Goal: Task Accomplishment & Management: Complete application form

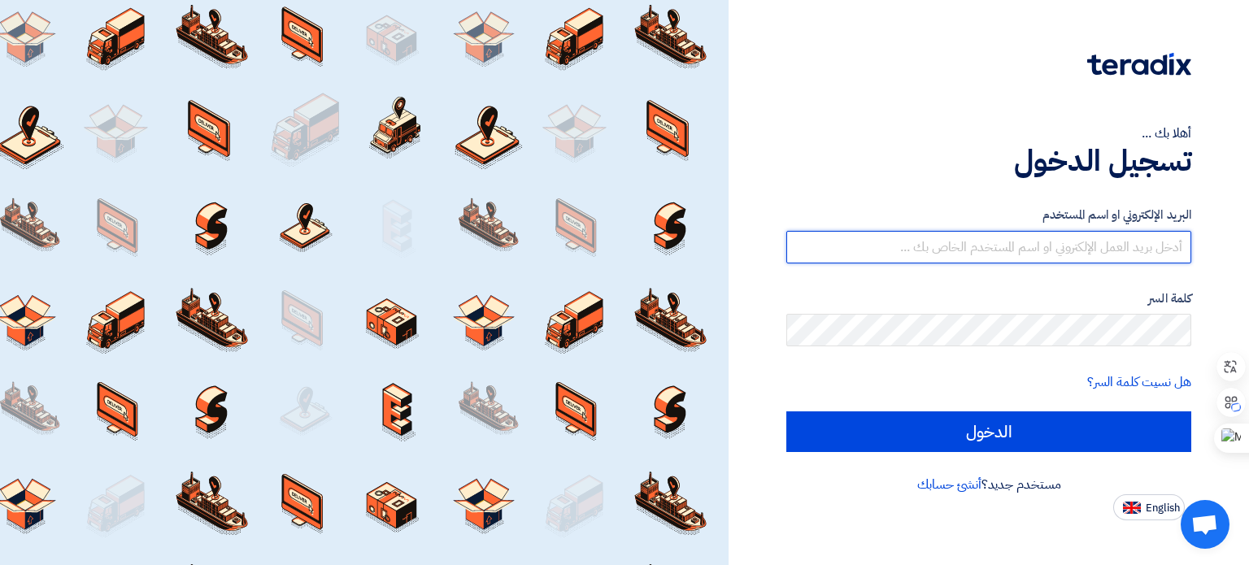
click at [1045, 249] on input "text" at bounding box center [988, 247] width 405 height 33
type input "[PERSON_NAME][EMAIL_ADDRESS][DOMAIN_NAME]"
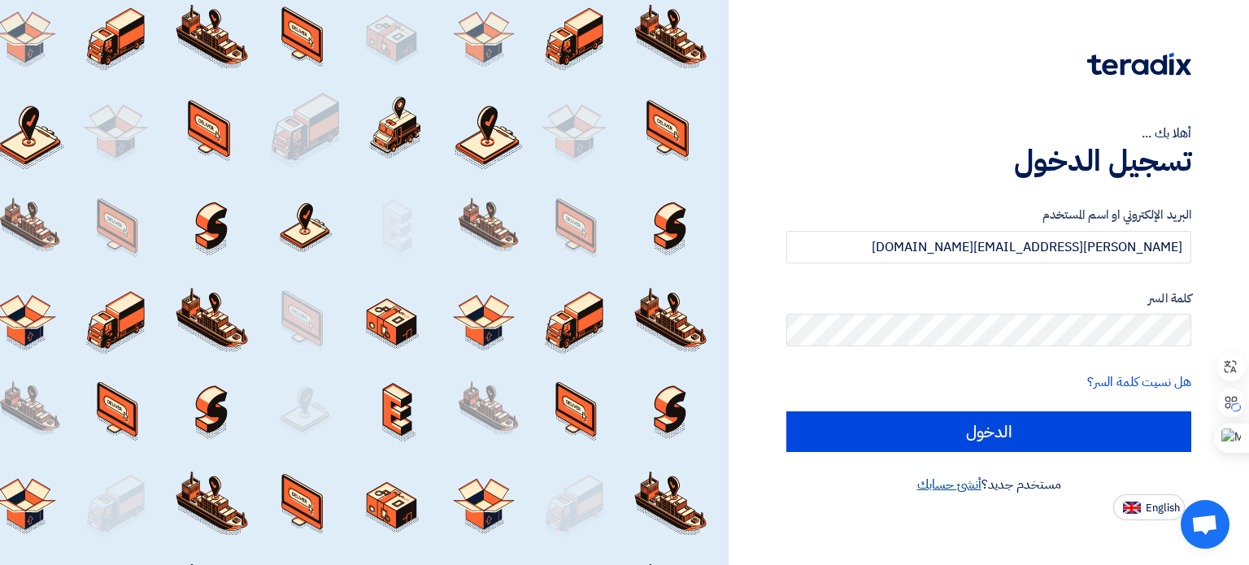
click at [947, 485] on link "أنشئ حسابك" at bounding box center [949, 485] width 64 height 20
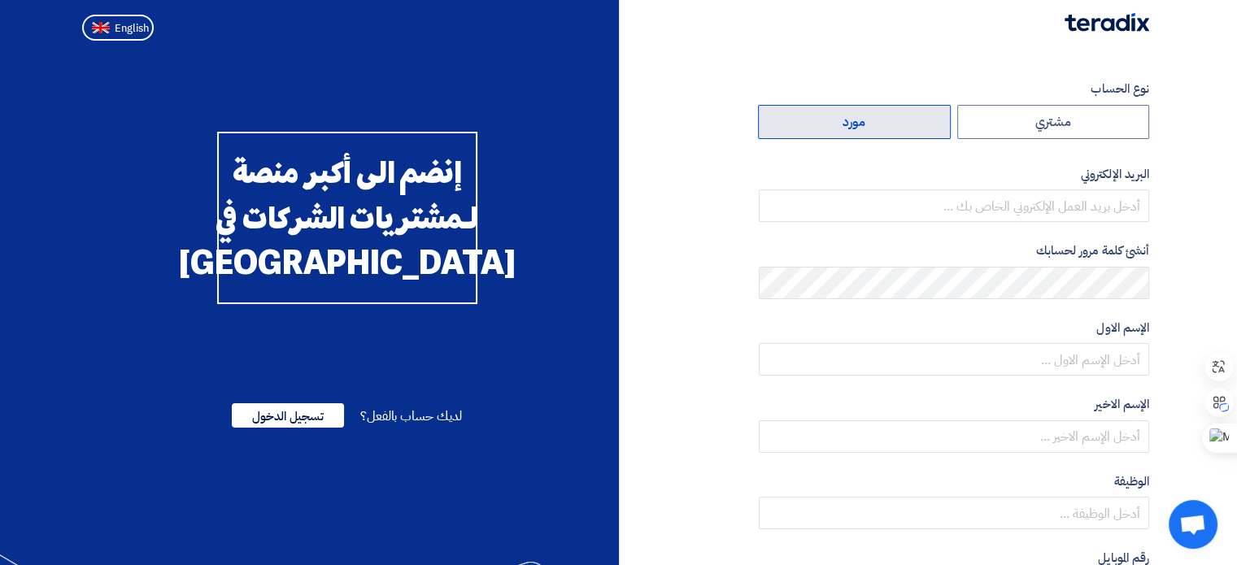
click at [873, 120] on label "مورد" at bounding box center [854, 122] width 193 height 34
click at [873, 120] on input "مورد" at bounding box center [854, 122] width 191 height 33
radio input "true"
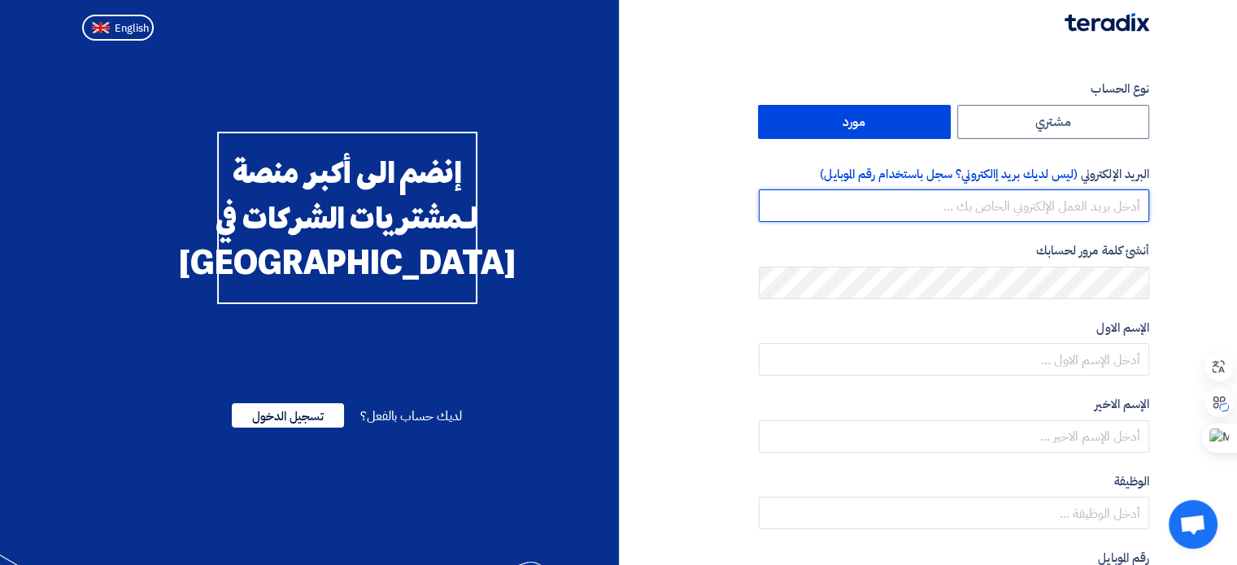
click at [1084, 190] on input "email" at bounding box center [954, 205] width 390 height 33
type input "[PERSON_NAME][EMAIL_ADDRESS][DOMAIN_NAME]"
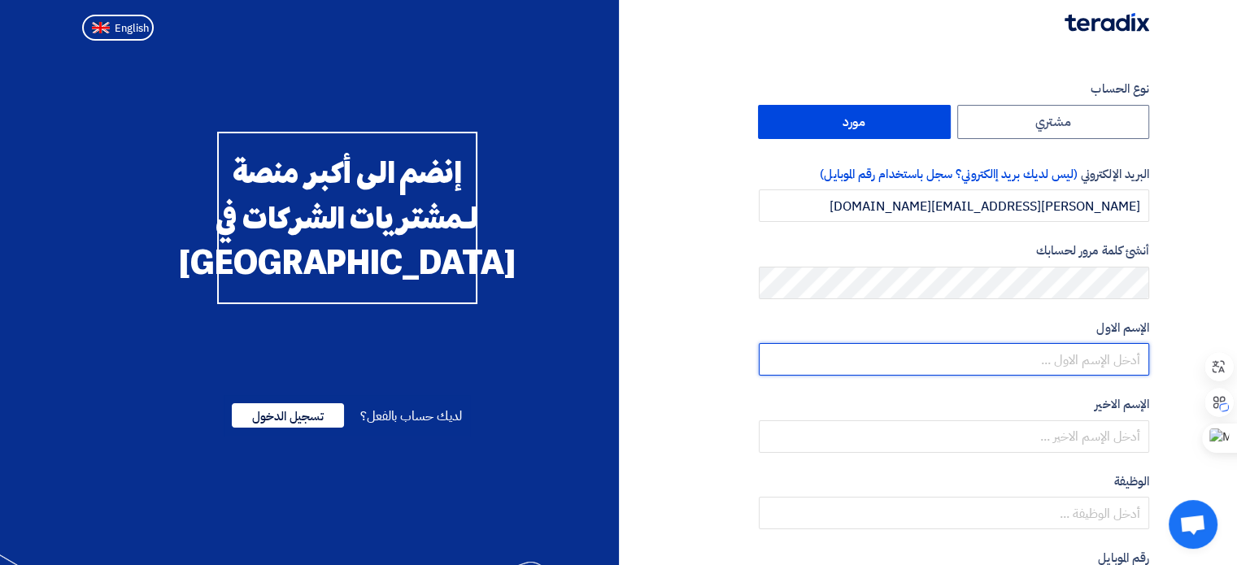
click at [1077, 360] on input "text" at bounding box center [954, 359] width 390 height 33
type input "[PERSON_NAME]"
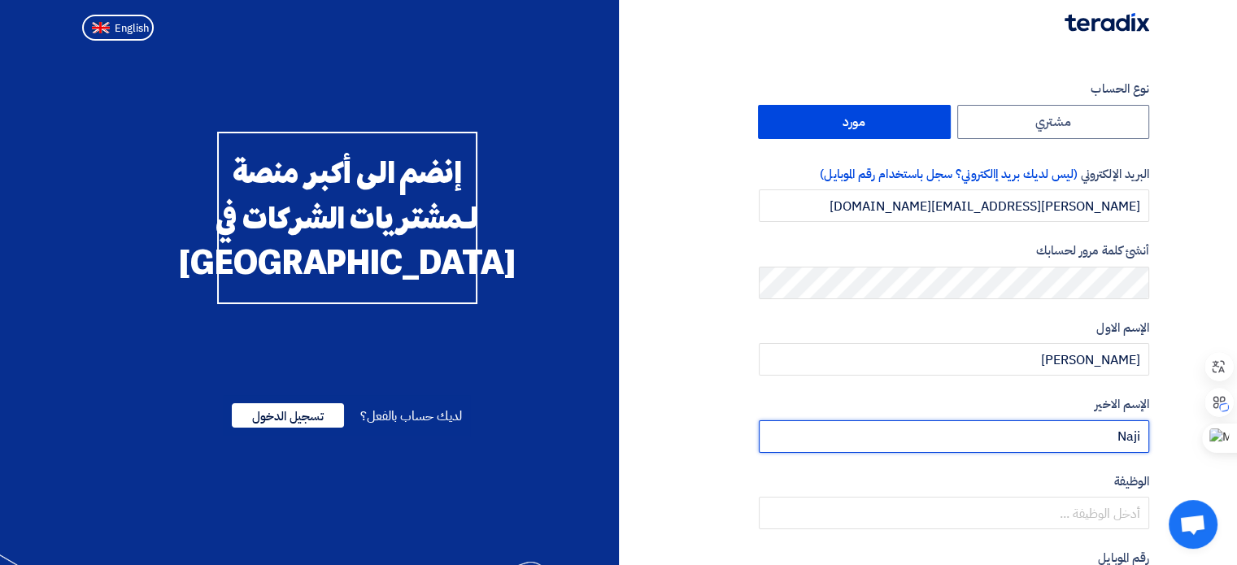
type input "Naji"
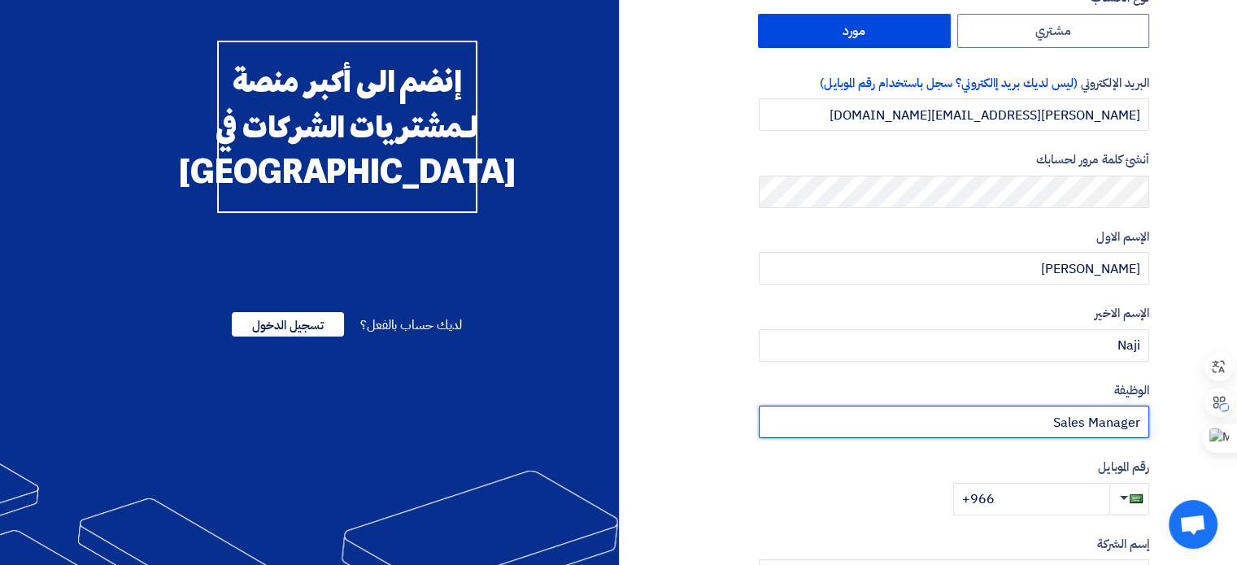
scroll to position [163, 0]
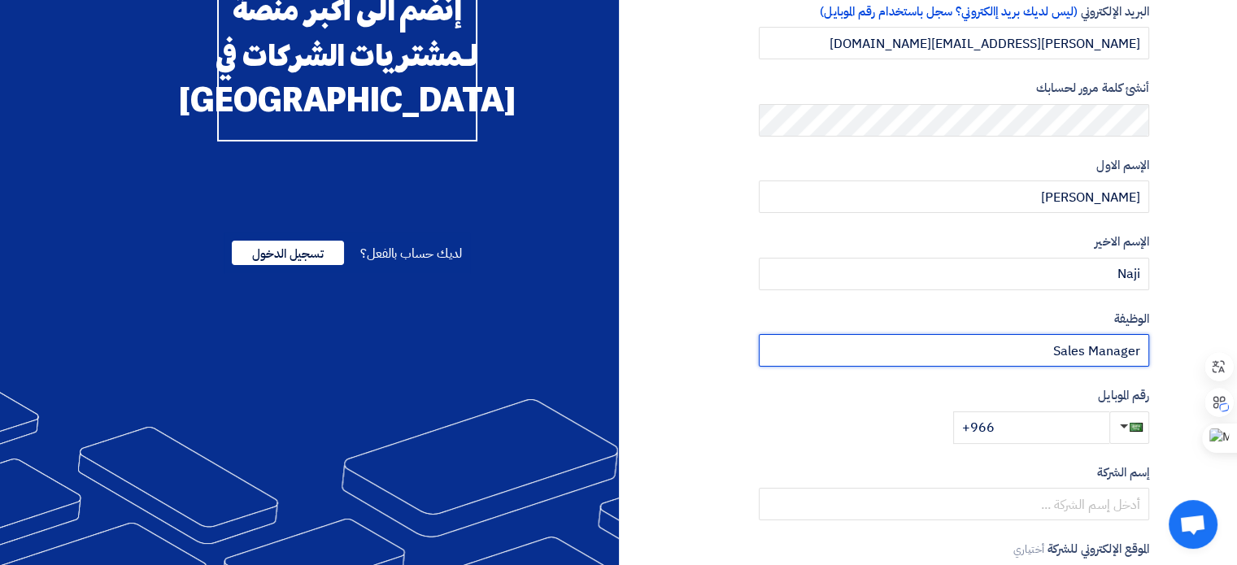
type input "Sales Manager"
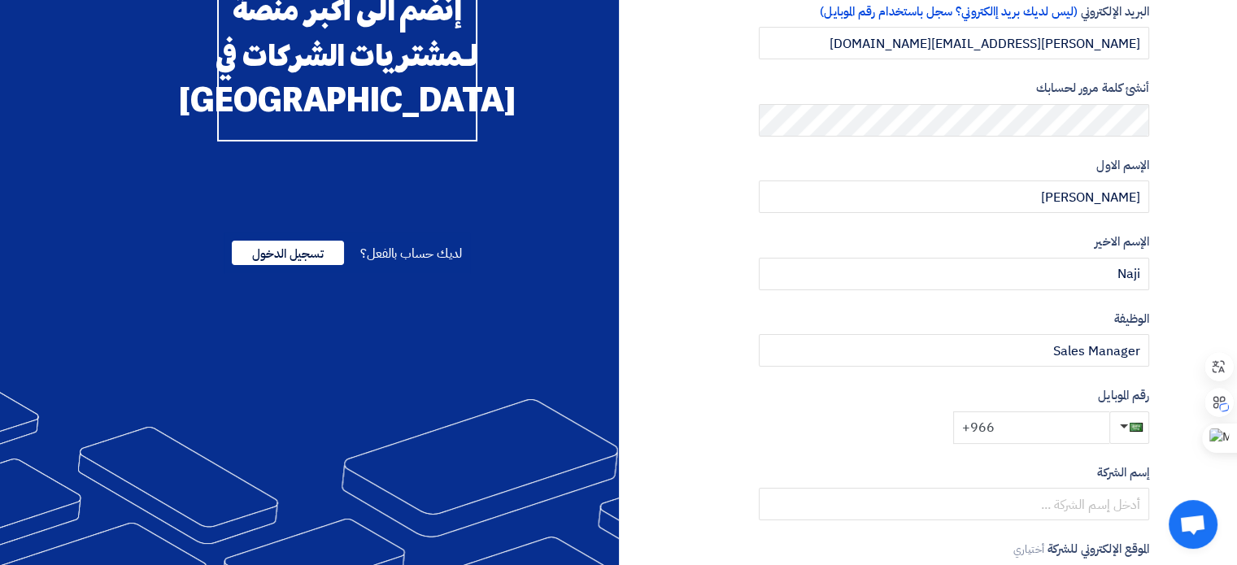
click at [1021, 432] on input "+966" at bounding box center [1031, 427] width 156 height 33
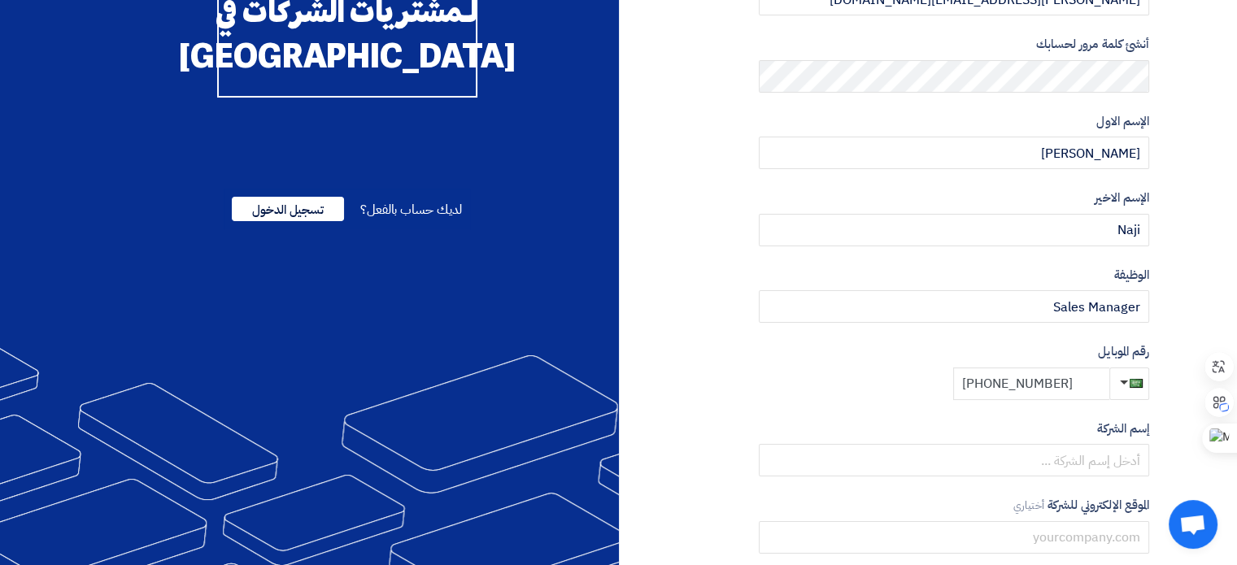
scroll to position [244, 0]
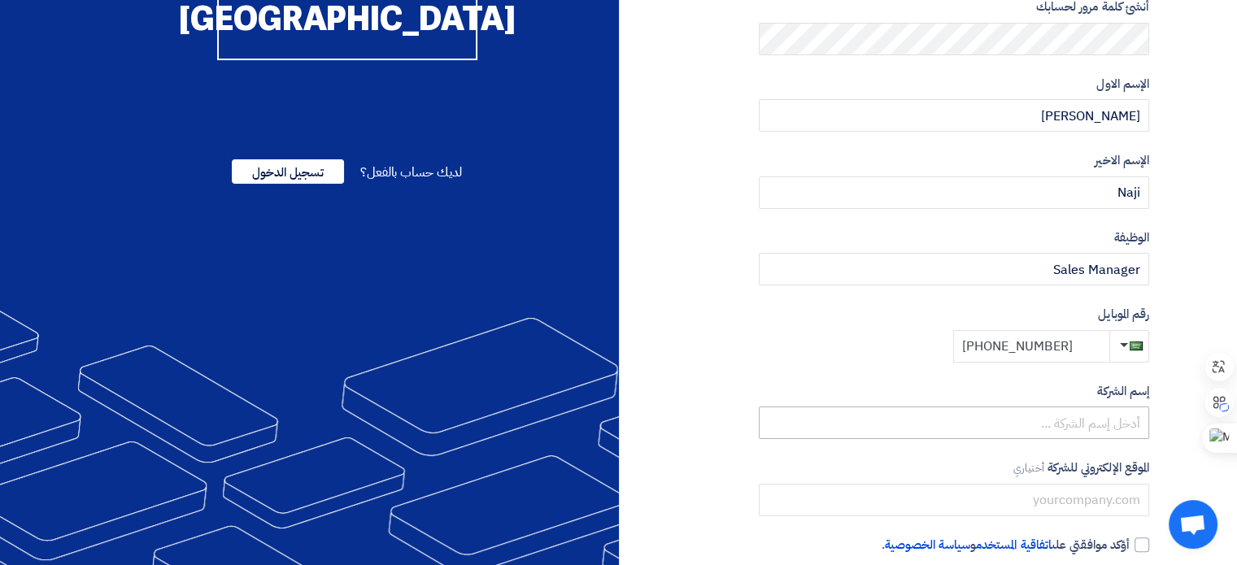
type input "[PHONE_NUMBER]"
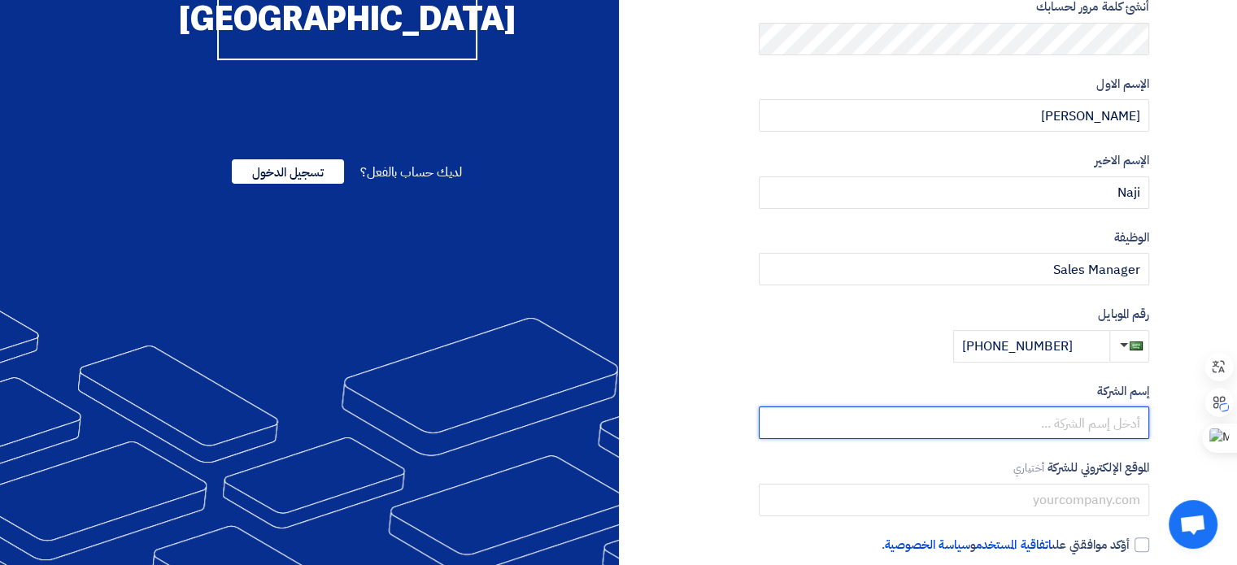
click at [1047, 416] on input "text" at bounding box center [954, 423] width 390 height 33
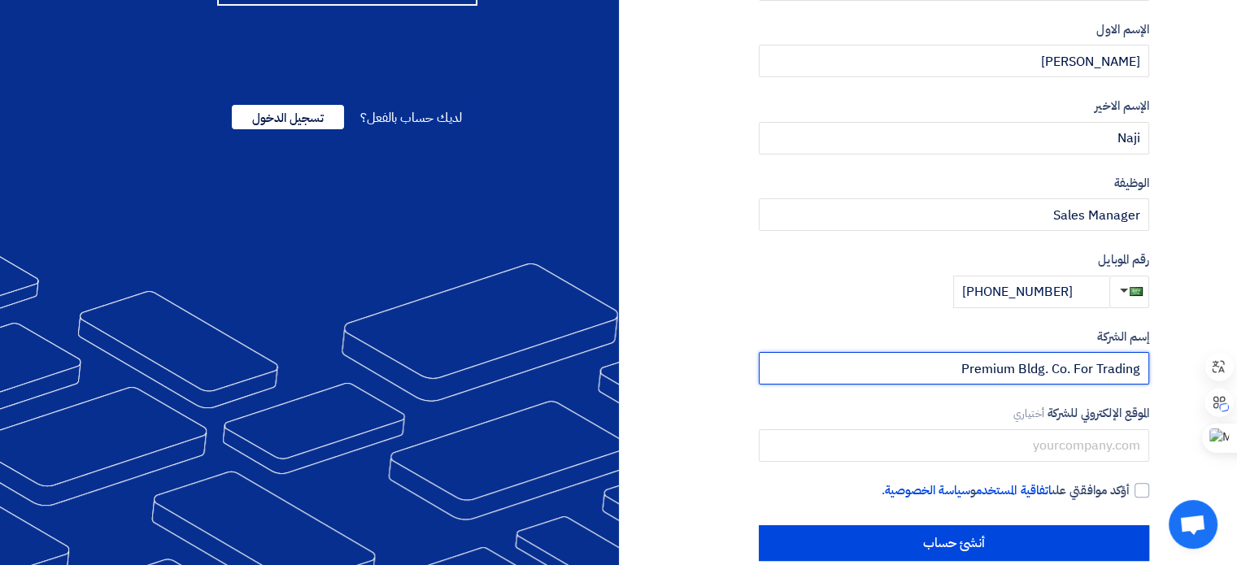
scroll to position [325, 0]
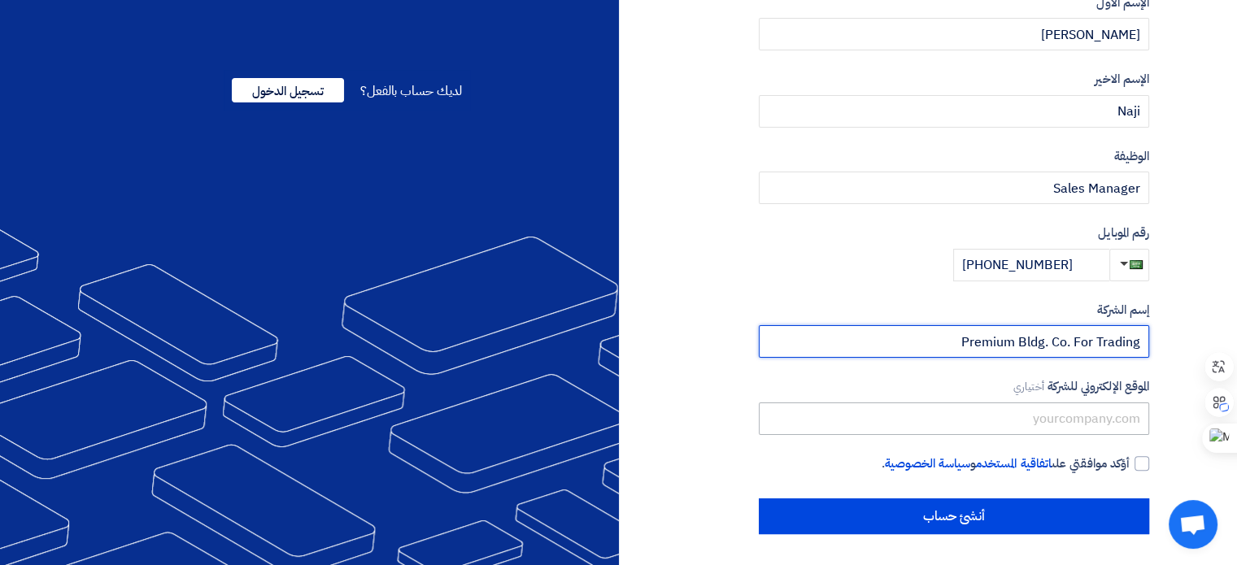
type input "Premium Bldg. Co. For Trading"
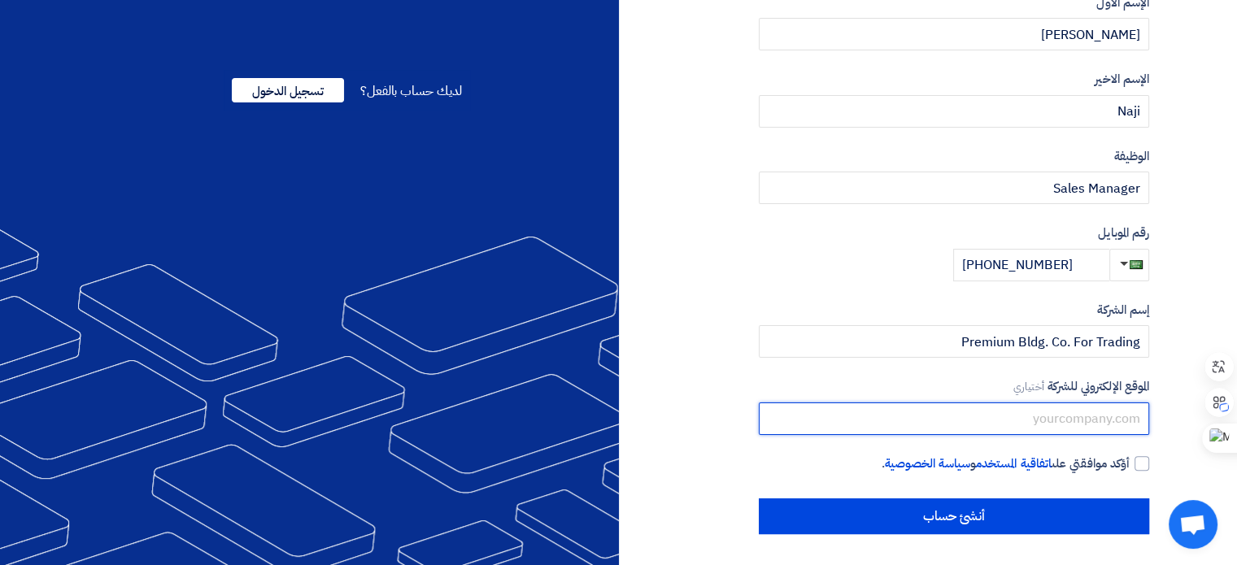
click at [1057, 418] on input "text" at bounding box center [954, 419] width 390 height 33
type input "[DOMAIN_NAME]"
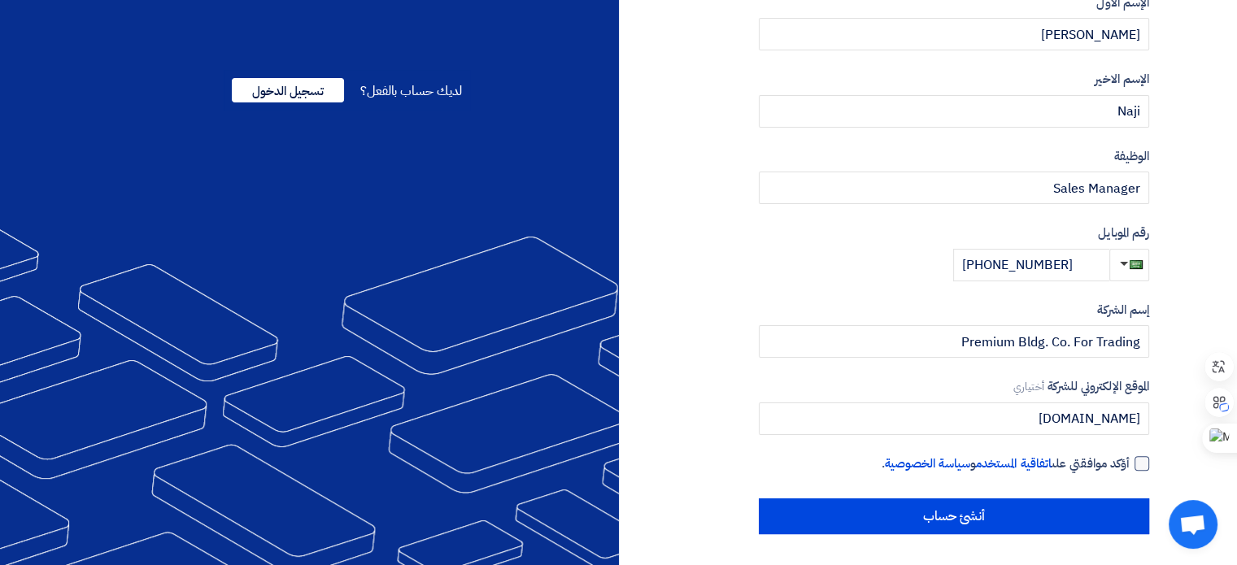
click at [1137, 460] on div at bounding box center [1141, 463] width 15 height 15
click at [1130, 460] on input "أؤكد موافقتي على اتفاقية المستخدم و سياسة الخصوصية ." at bounding box center [934, 471] width 390 height 33
checkbox input "true"
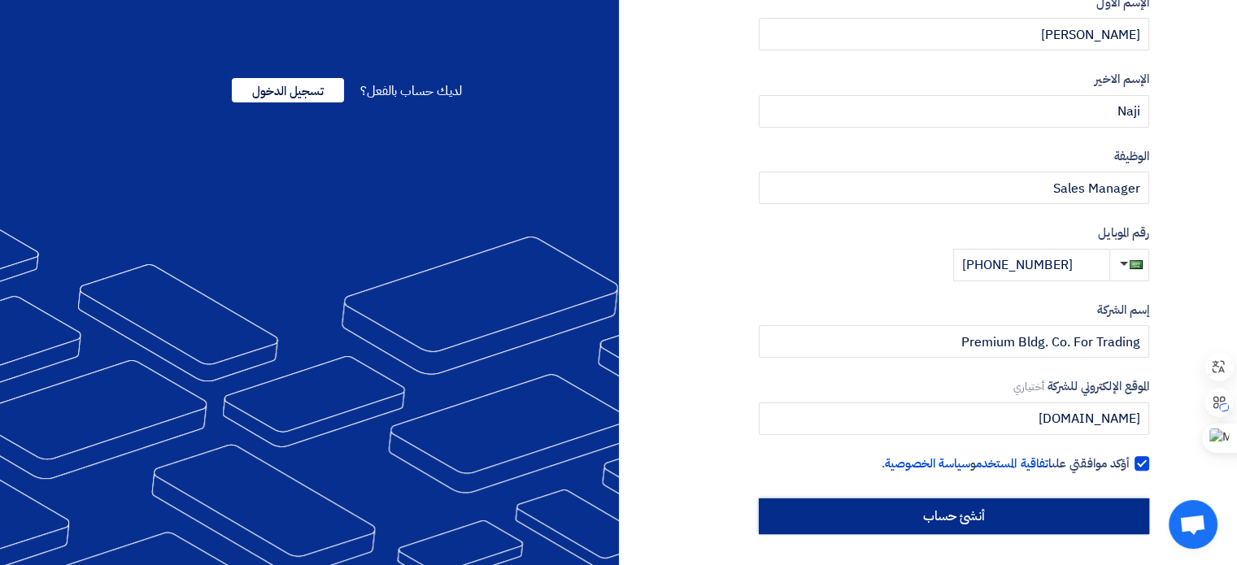
click at [967, 507] on input "أنشئ حساب" at bounding box center [954, 516] width 390 height 36
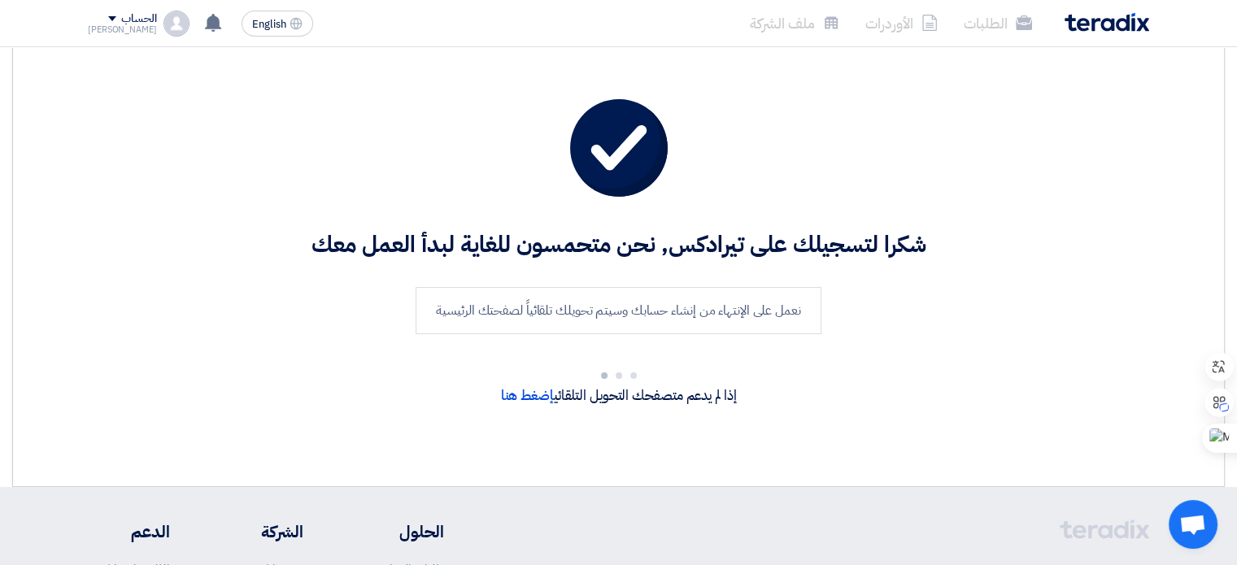
scroll to position [0, 0]
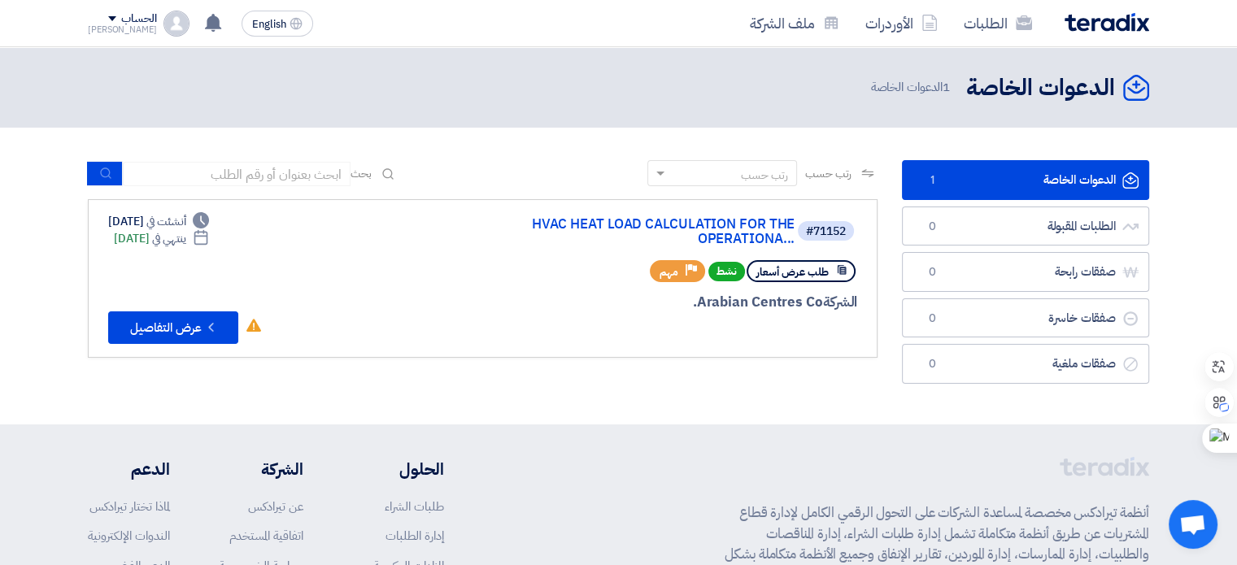
click at [1025, 177] on link "الدعوات الخاصة الدعوات الخاصة 1" at bounding box center [1025, 180] width 247 height 40
click at [628, 224] on link "HVAC HEAT LOAD CALCULATION FOR THE OPERATIONA..." at bounding box center [631, 231] width 325 height 29
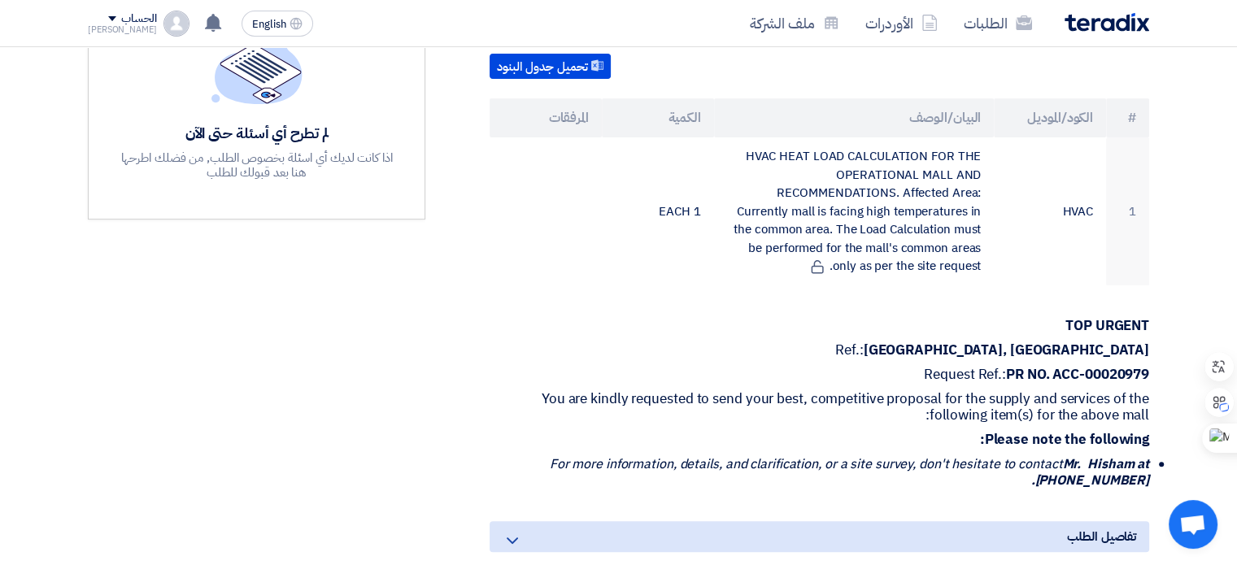
scroll to position [569, 0]
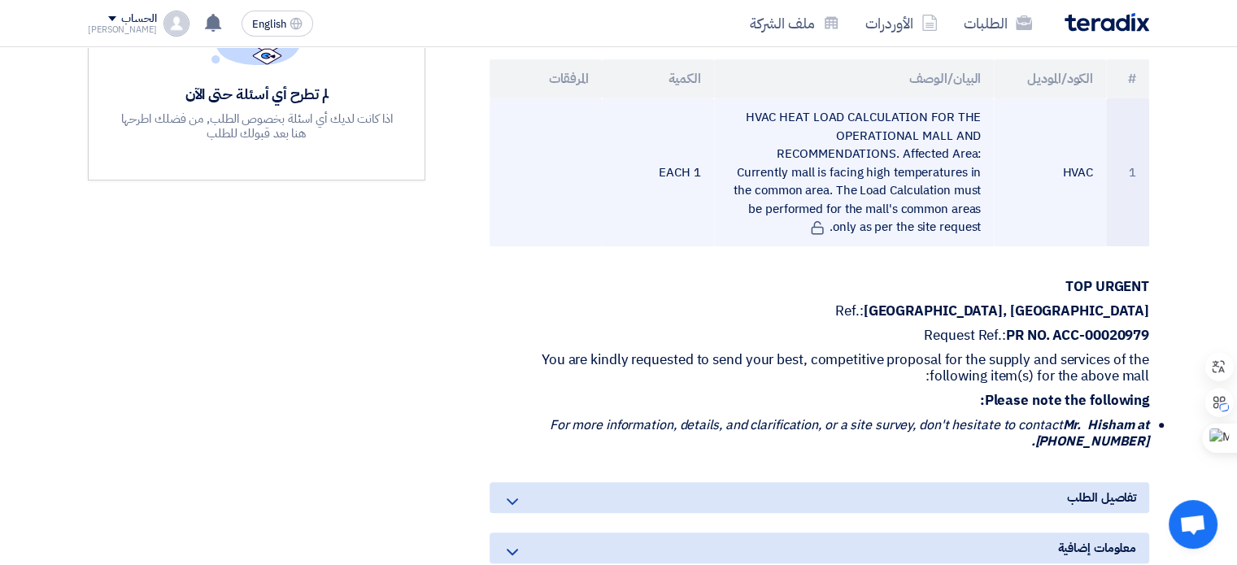
click at [580, 217] on td at bounding box center [546, 172] width 112 height 148
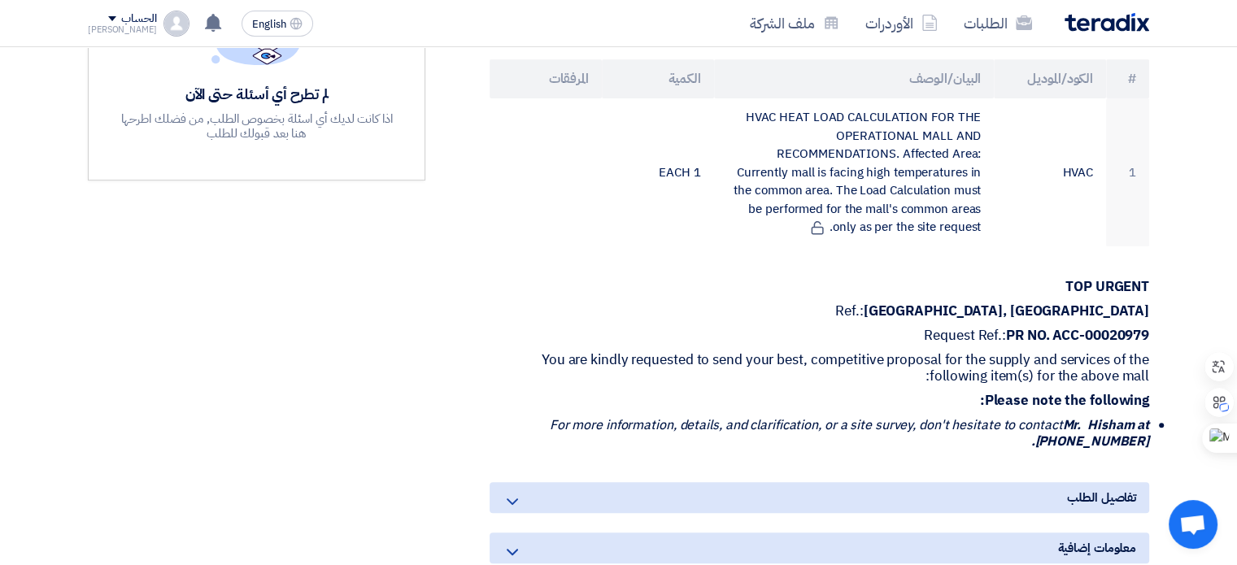
click at [526, 303] on p "Ref.: MALL OF ARABIA, JEDDAH" at bounding box center [819, 311] width 659 height 16
click at [335, 355] on div "مواعيد الطلب الموعد النهائي للرد Time Remaining 3 يوم : 6 ساعة : 47 دقيقة الأسئ…" at bounding box center [257, 246] width 362 height 1012
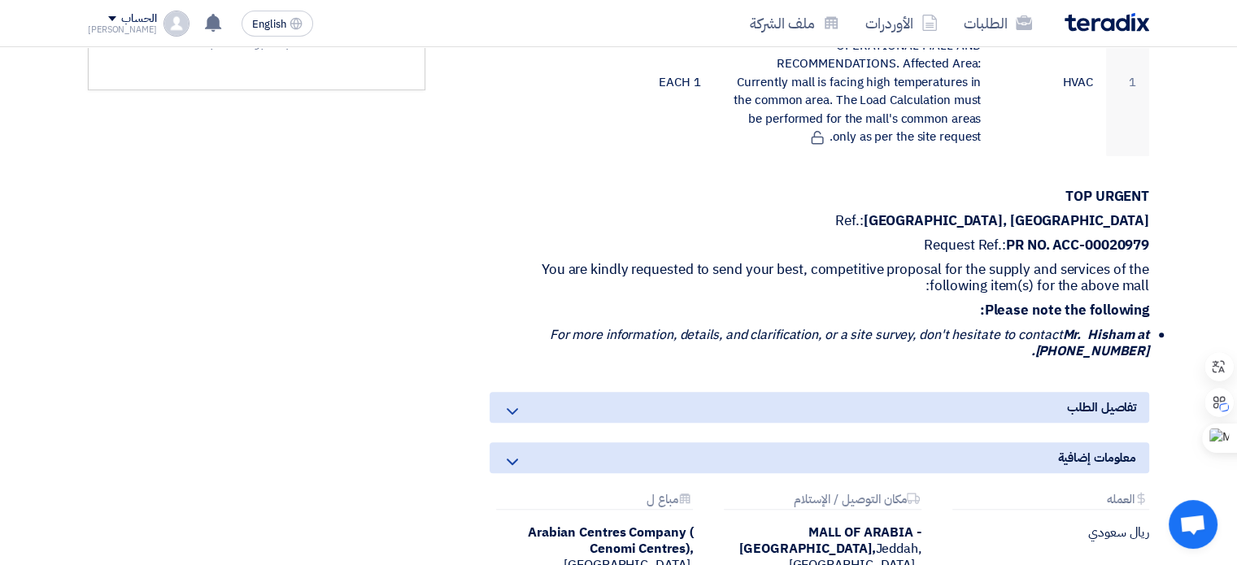
scroll to position [813, 0]
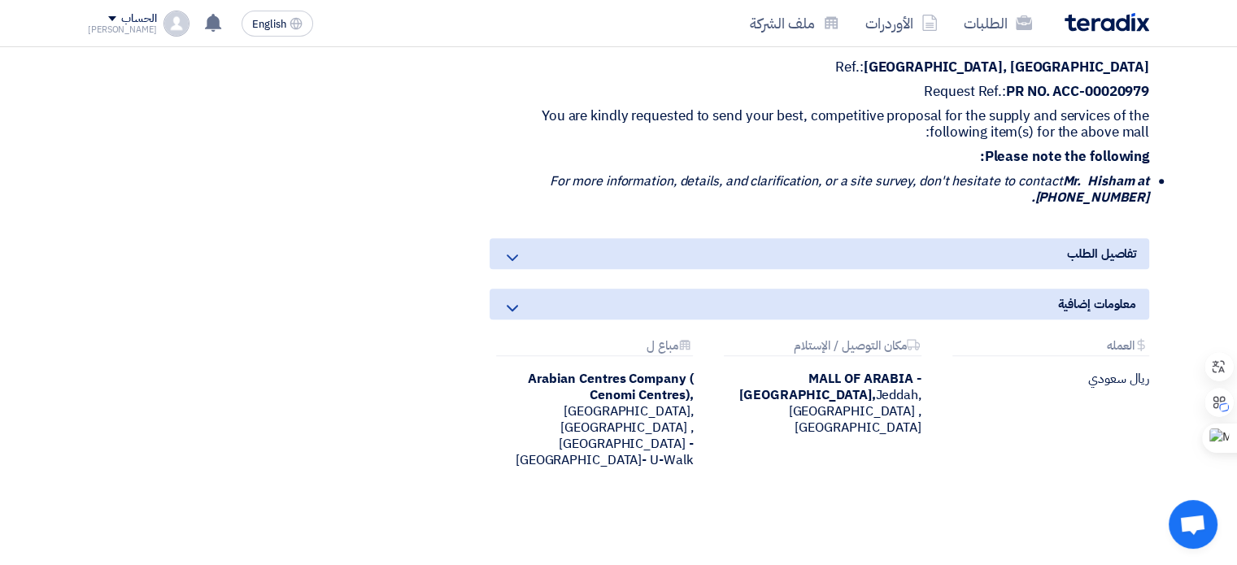
click at [657, 238] on div "تفاصيل الطلب" at bounding box center [819, 253] width 659 height 31
click at [511, 248] on icon at bounding box center [513, 258] width 20 height 20
click at [983, 289] on div "معلومات إضافية" at bounding box center [819, 304] width 659 height 31
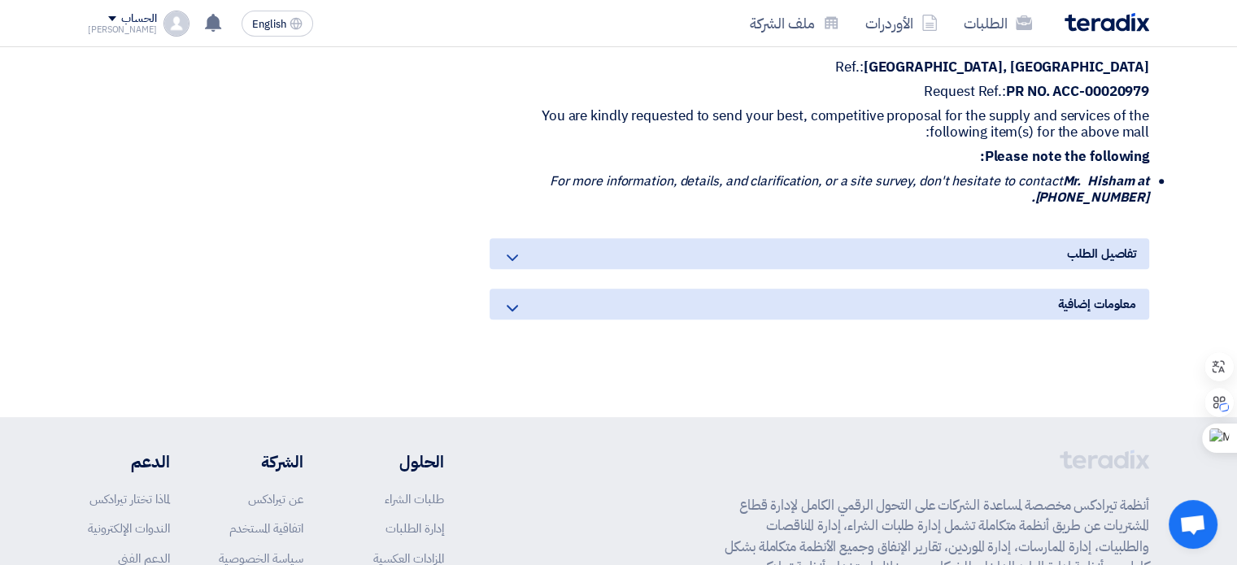
click at [519, 298] on icon at bounding box center [513, 308] width 20 height 20
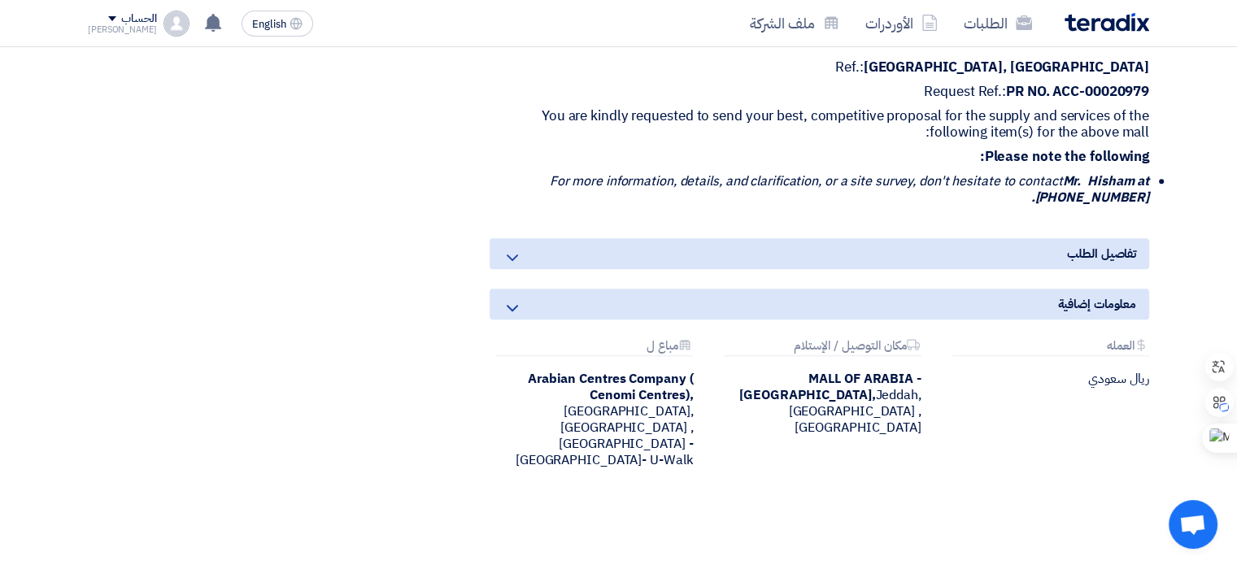
click at [970, 238] on div "تفاصيل الطلب" at bounding box center [819, 253] width 659 height 31
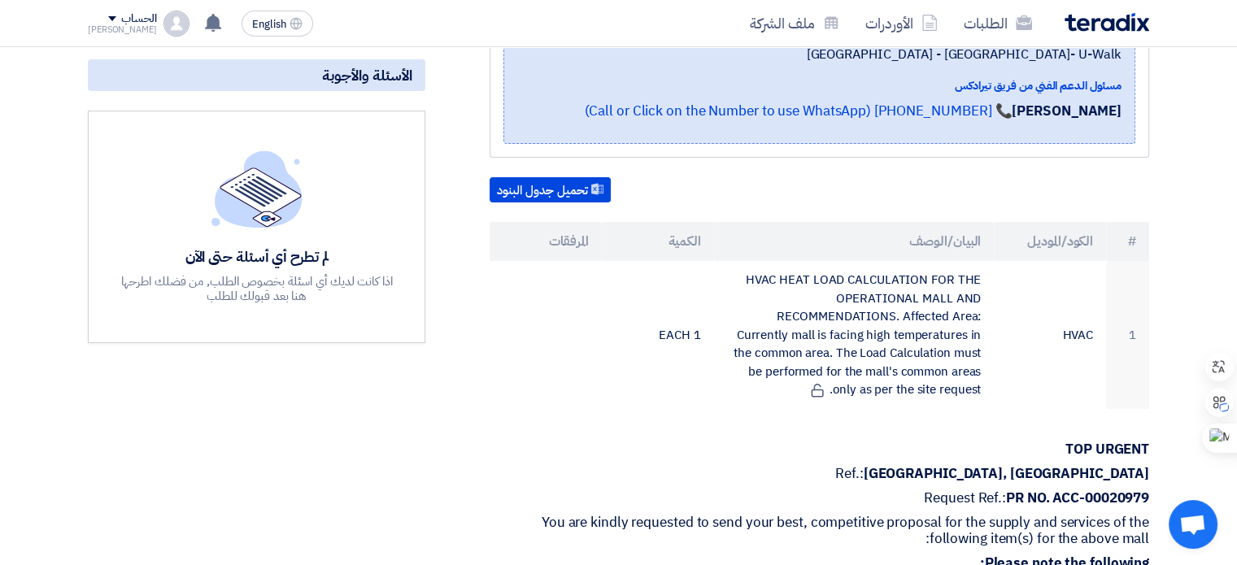
scroll to position [163, 0]
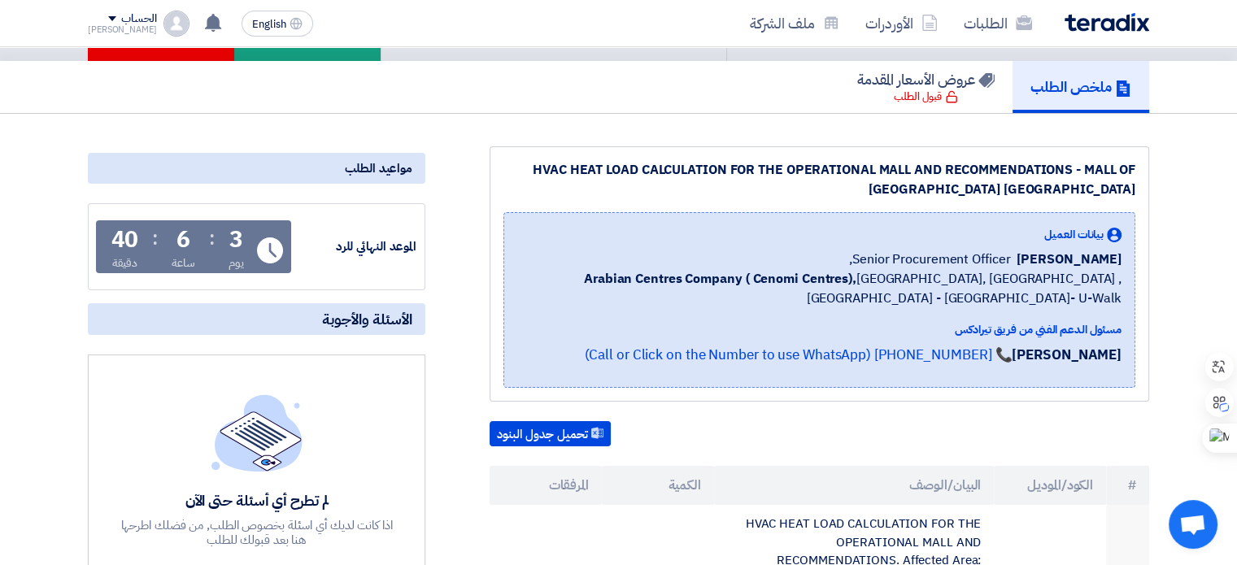
click at [358, 153] on div "مواعيد الطلب" at bounding box center [256, 168] width 337 height 31
click at [394, 237] on div "الموعد النهائي للرد" at bounding box center [355, 246] width 122 height 19
click at [369, 403] on div "لم تطرح أي أسئلة حتى الآن اذا كانت لديك أي اسئلة بخصوص الطلب, من فضلك اطرحها هن…" at bounding box center [257, 470] width 276 height 153
click at [323, 433] on div "لم تطرح أي أسئلة حتى الآن اذا كانت لديك أي اسئلة بخصوص الطلب, من فضلك اطرحها هن…" at bounding box center [257, 470] width 276 height 153
click at [321, 433] on div "لم تطرح أي أسئلة حتى الآن اذا كانت لديك أي اسئلة بخصوص الطلب, من فضلك اطرحها هن…" at bounding box center [257, 470] width 276 height 153
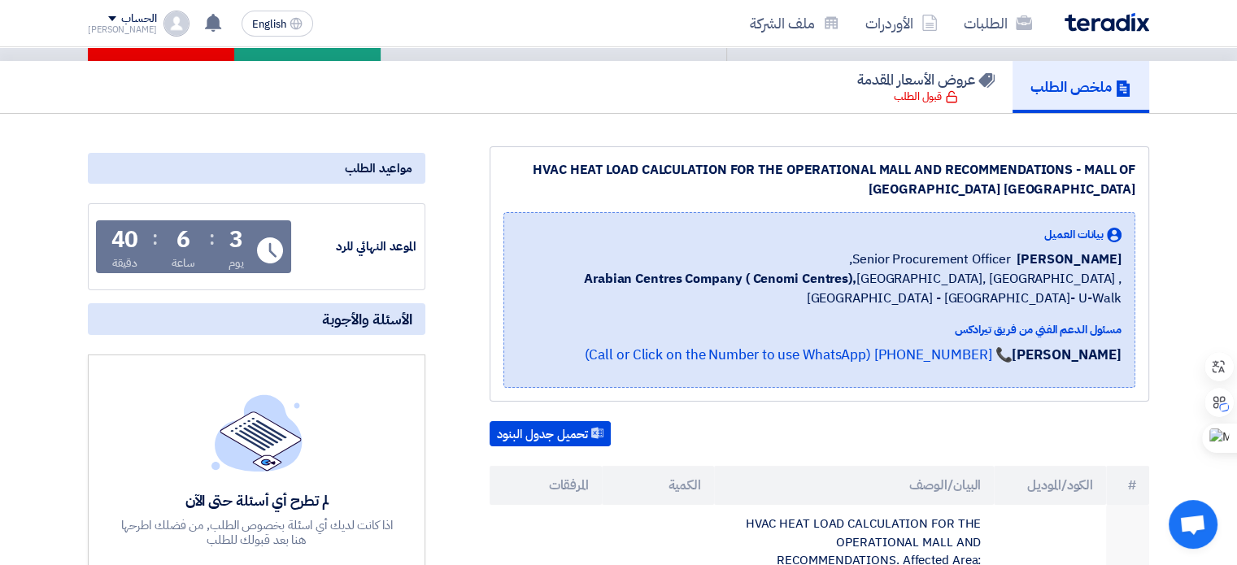
click at [285, 413] on img at bounding box center [256, 432] width 91 height 76
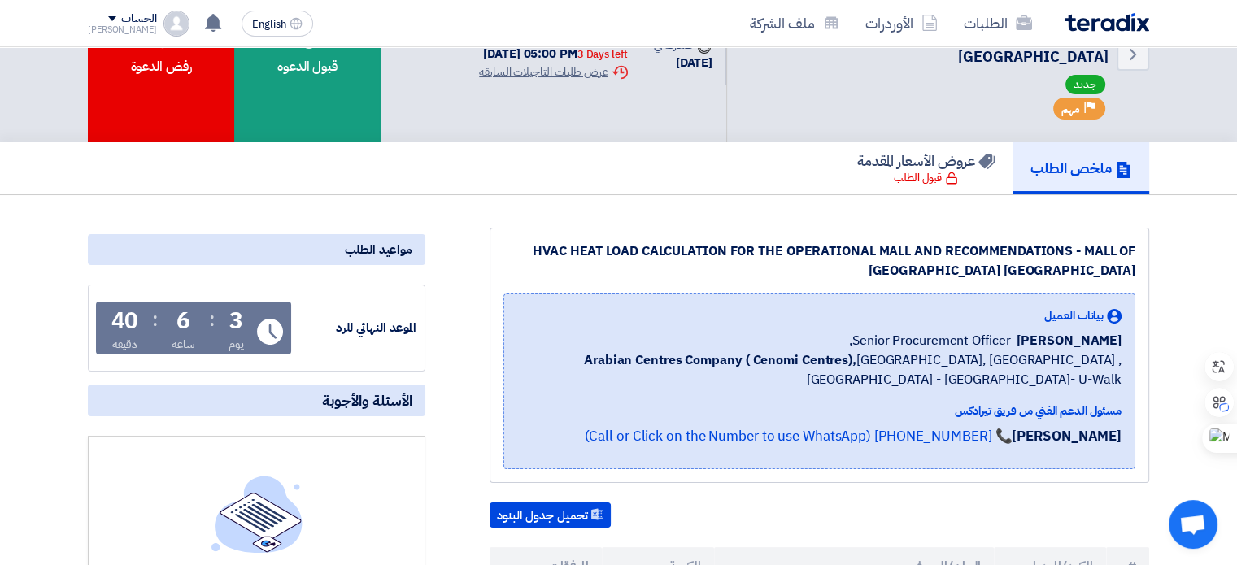
scroll to position [0, 0]
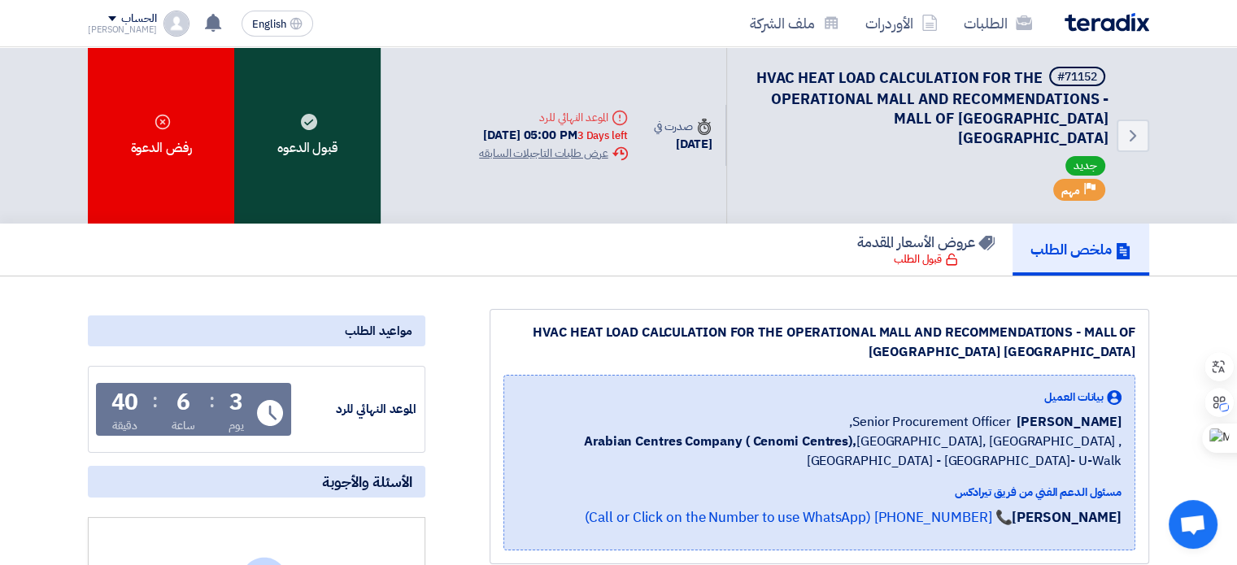
click at [277, 128] on div "قبول الدعوه" at bounding box center [307, 135] width 146 height 176
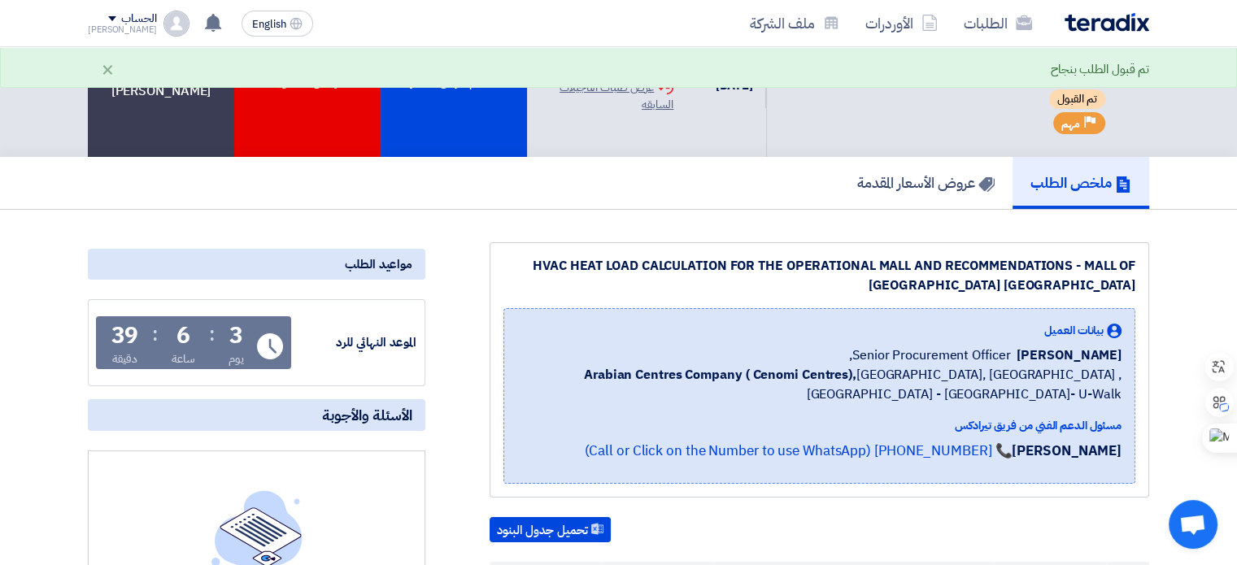
scroll to position [163, 0]
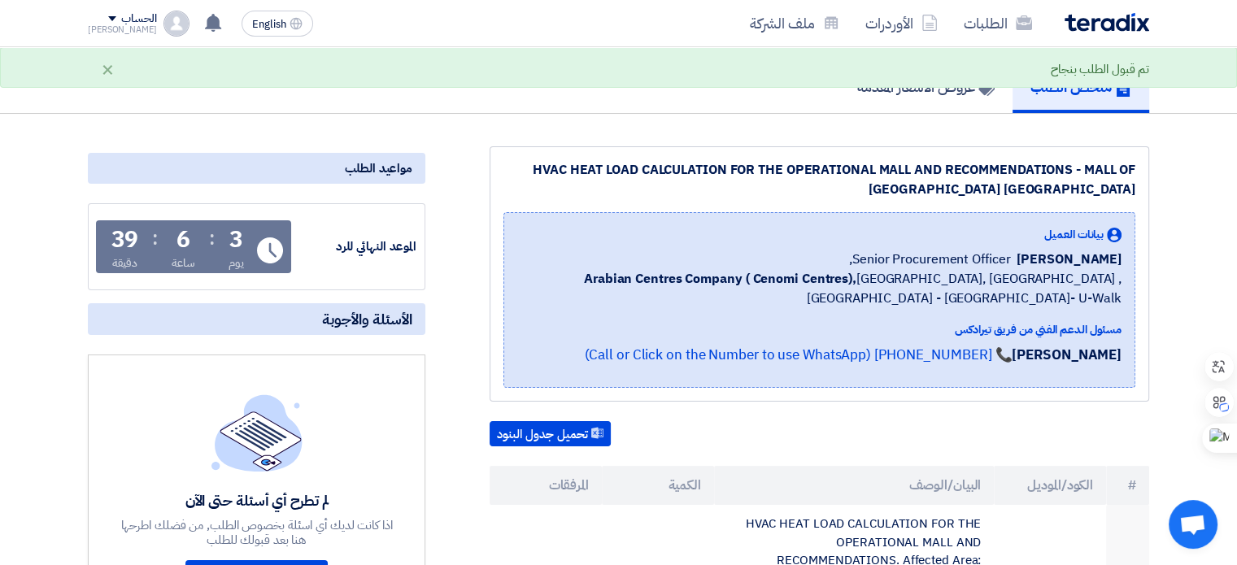
click at [260, 385] on div "لم تطرح أي أسئلة حتى الآن اذا كانت لديك أي اسئلة بخصوص الطلب, من فضلك اطرحها هن…" at bounding box center [256, 502] width 337 height 294
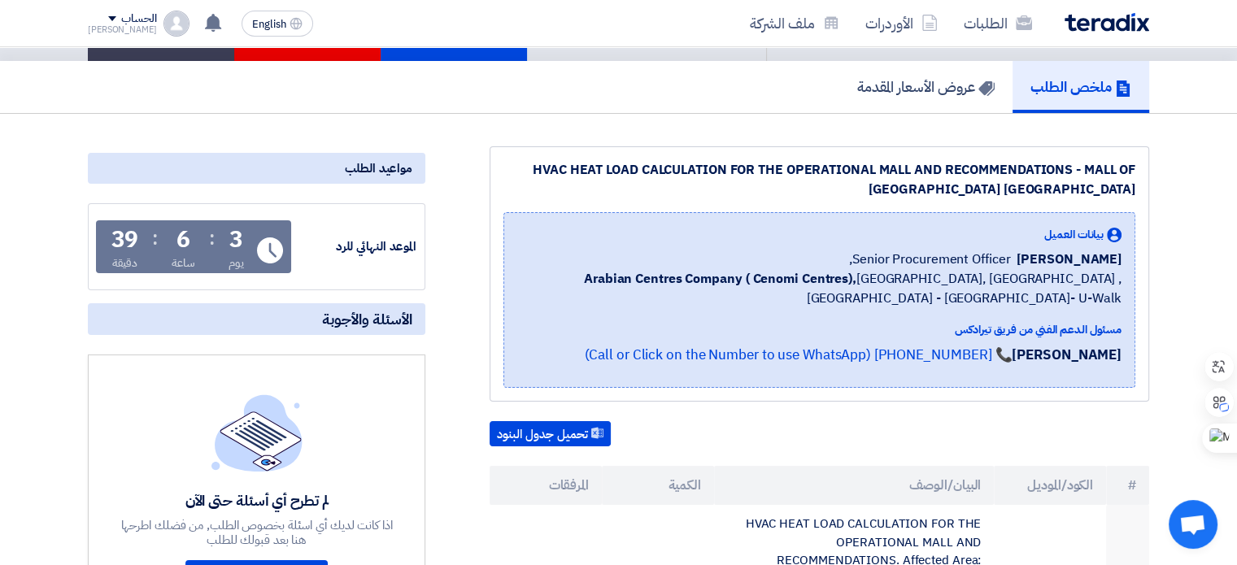
click at [260, 482] on div "لم تطرح أي أسئلة حتى الآن اذا كانت لديك أي اسئلة بخصوص الطلب, من فضلك اطرحها هن…" at bounding box center [257, 501] width 276 height 215
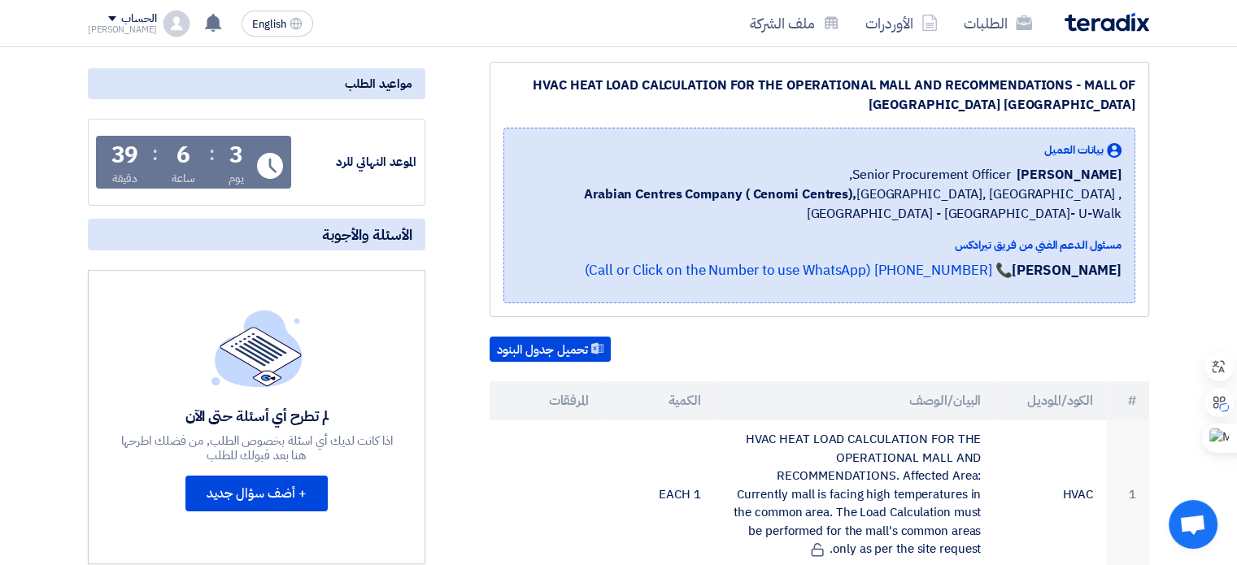
scroll to position [325, 0]
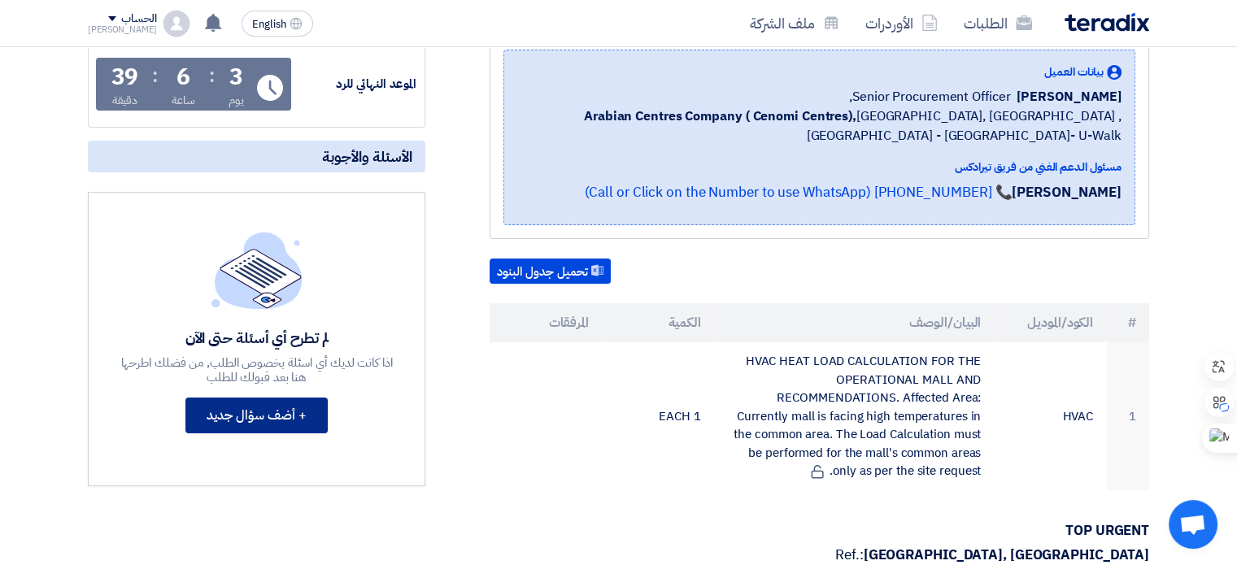
click at [264, 417] on button "+ أضف سؤال جديد" at bounding box center [256, 416] width 142 height 36
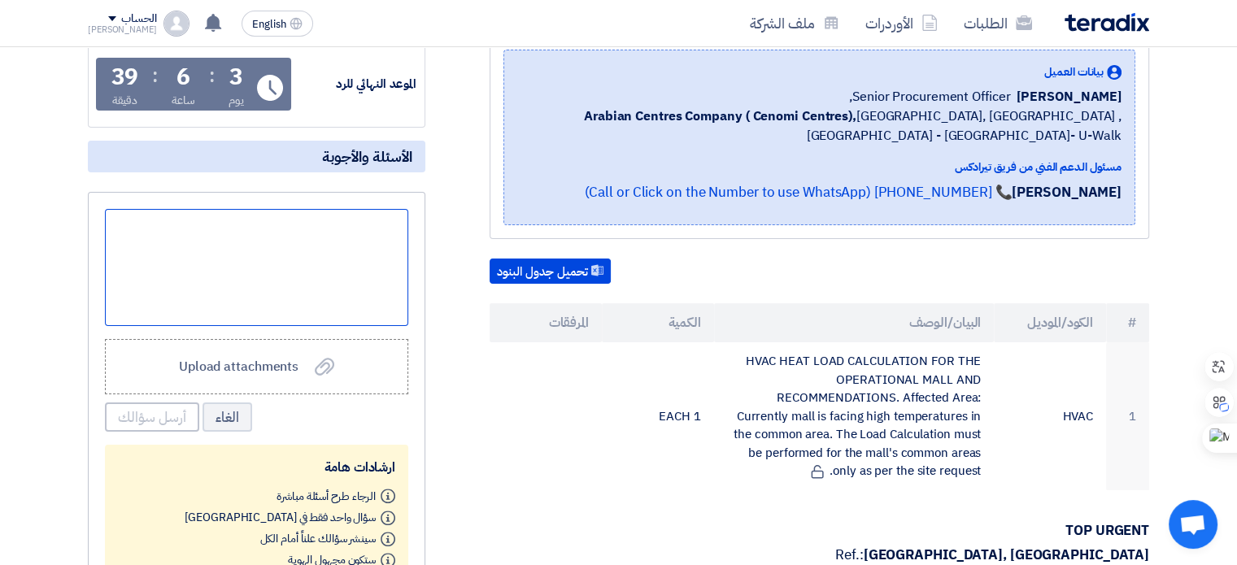
click at [372, 261] on div at bounding box center [256, 267] width 303 height 117
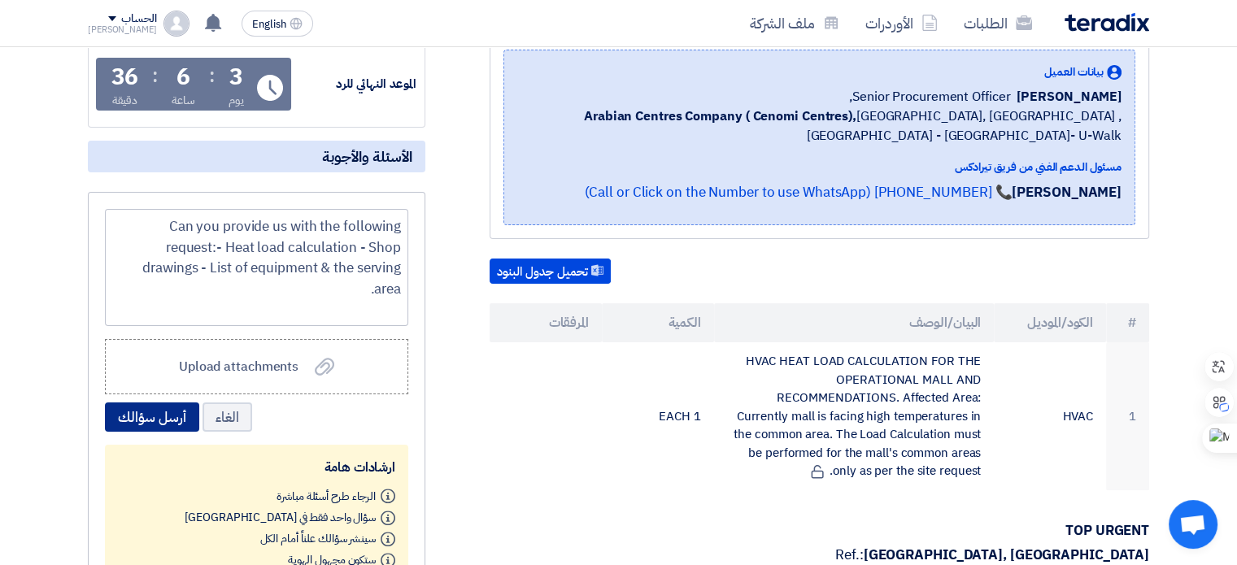
click at [159, 419] on button "أرسل سؤالك" at bounding box center [152, 417] width 94 height 29
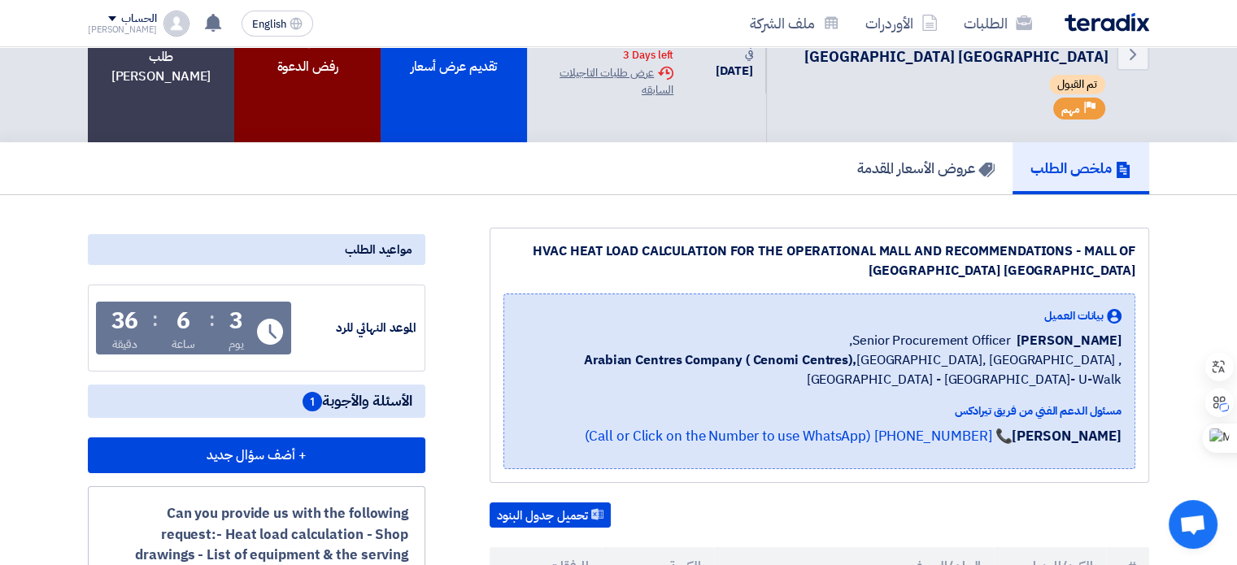
scroll to position [0, 0]
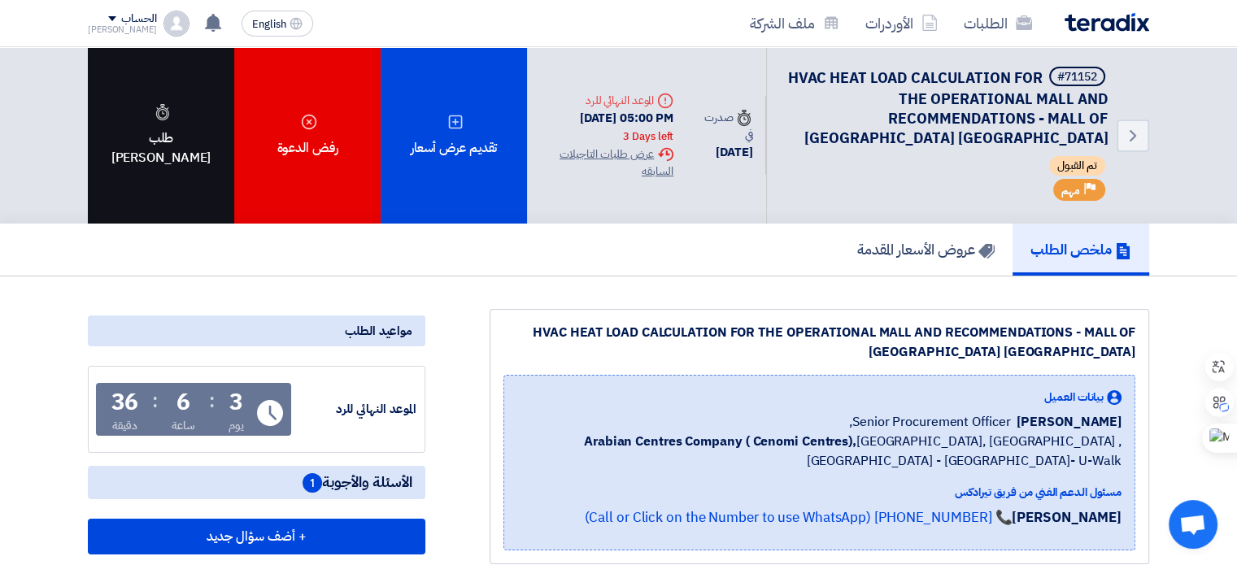
click at [146, 130] on div "طلب تاجيل" at bounding box center [161, 135] width 146 height 176
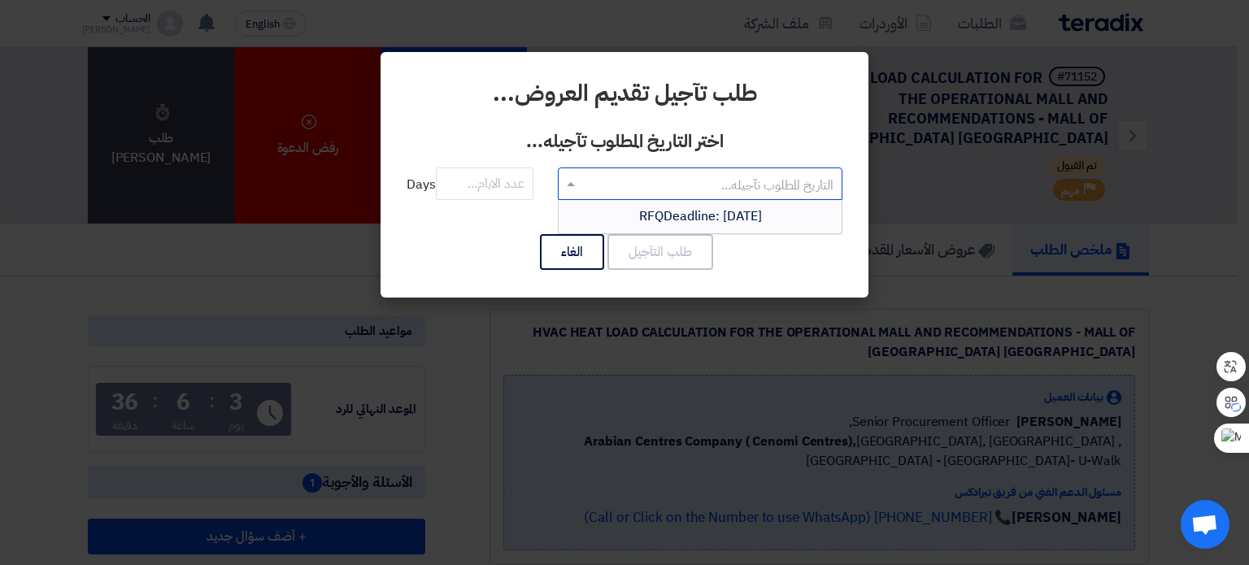
click at [719, 191] on input "text" at bounding box center [709, 185] width 252 height 27
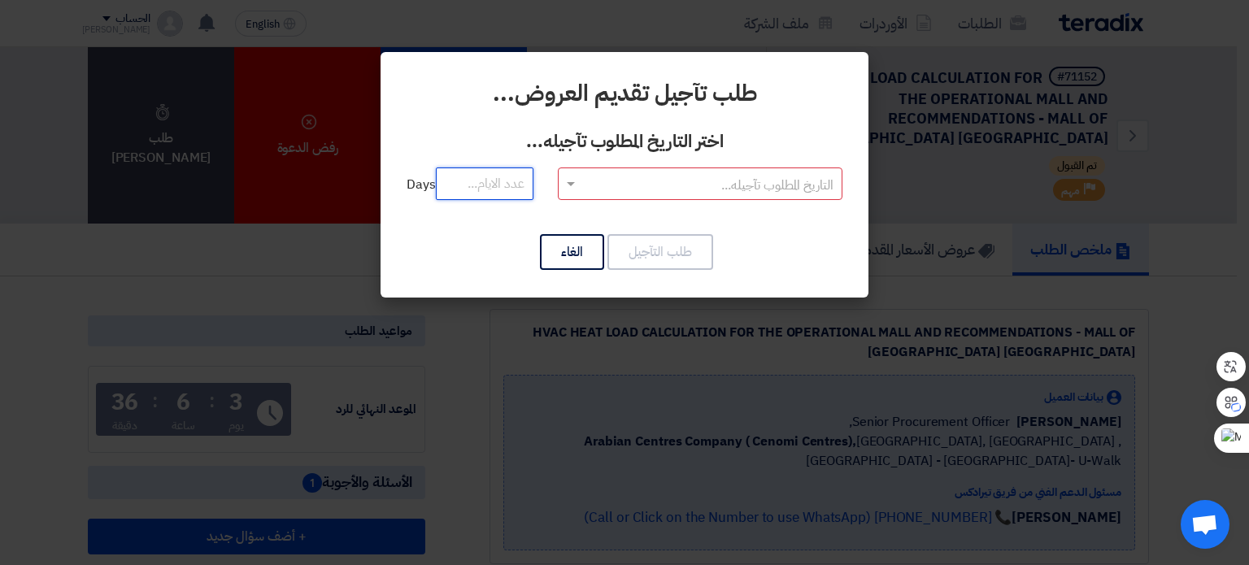
click at [481, 189] on input "number" at bounding box center [485, 184] width 98 height 33
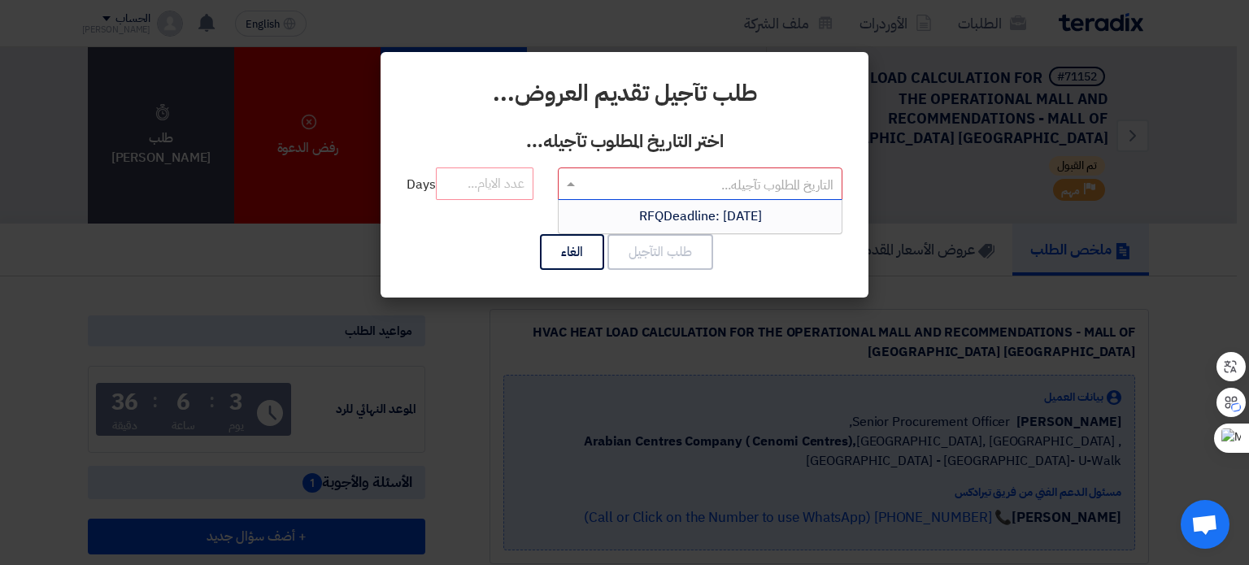
click at [680, 178] on input "text" at bounding box center [709, 185] width 252 height 27
click at [572, 185] on span at bounding box center [571, 185] width 8 height 6
click at [572, 185] on span at bounding box center [571, 184] width 8 height 4
click at [740, 215] on span "RFQDeadline: Thu Sep 04 2025" at bounding box center [700, 217] width 123 height 20
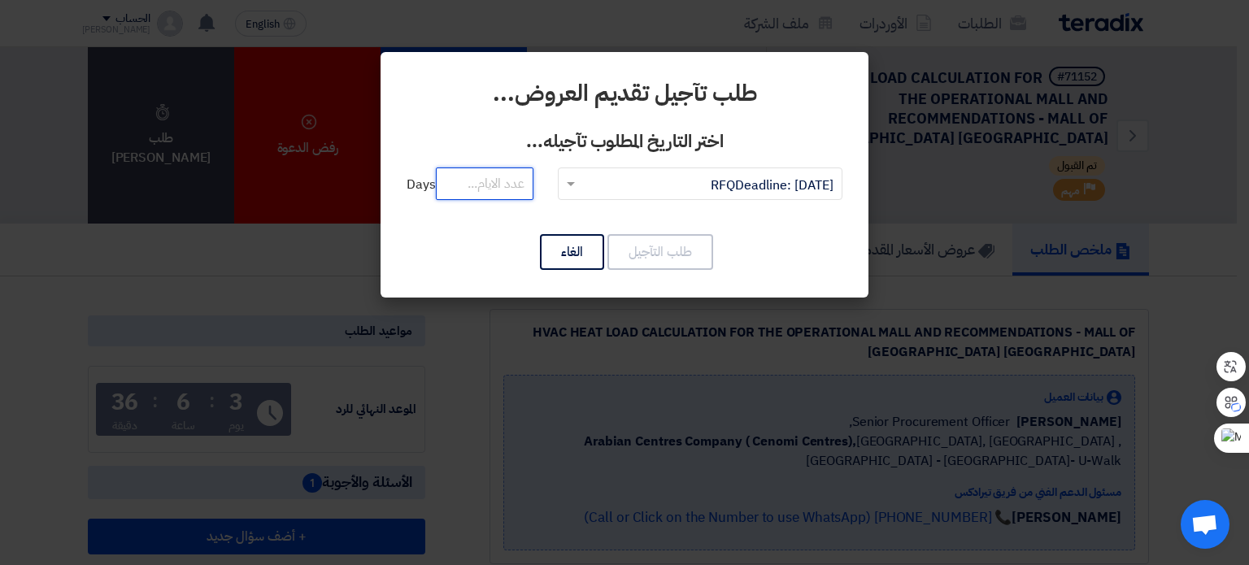
click at [478, 183] on input "number" at bounding box center [485, 184] width 98 height 33
type input "15"
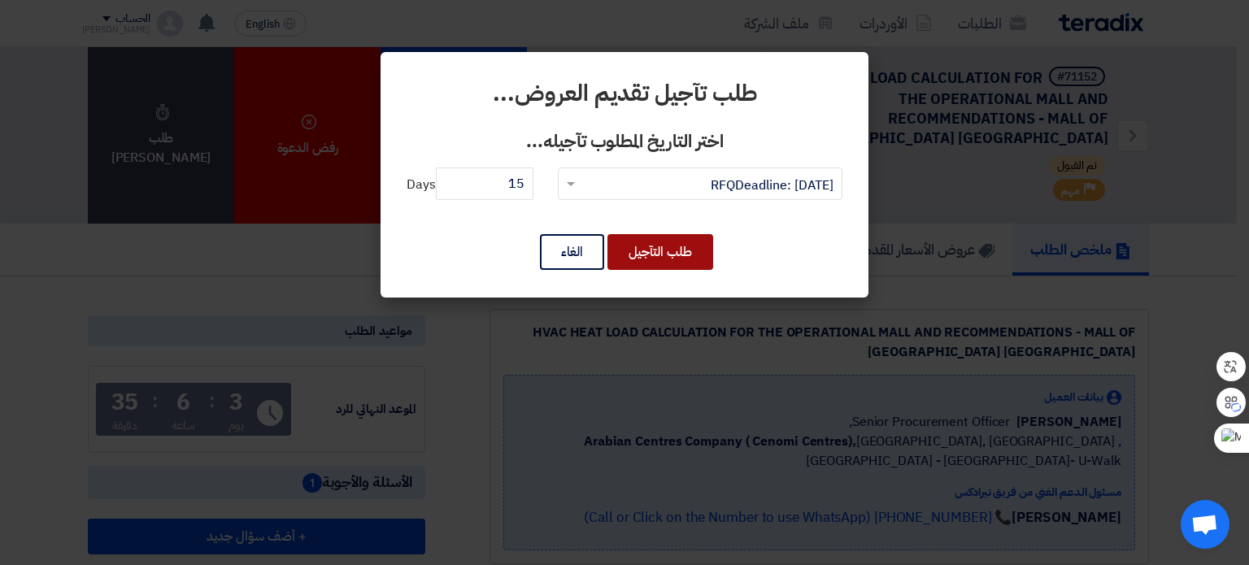
click at [640, 252] on button "طلب التآجيل" at bounding box center [660, 252] width 106 height 36
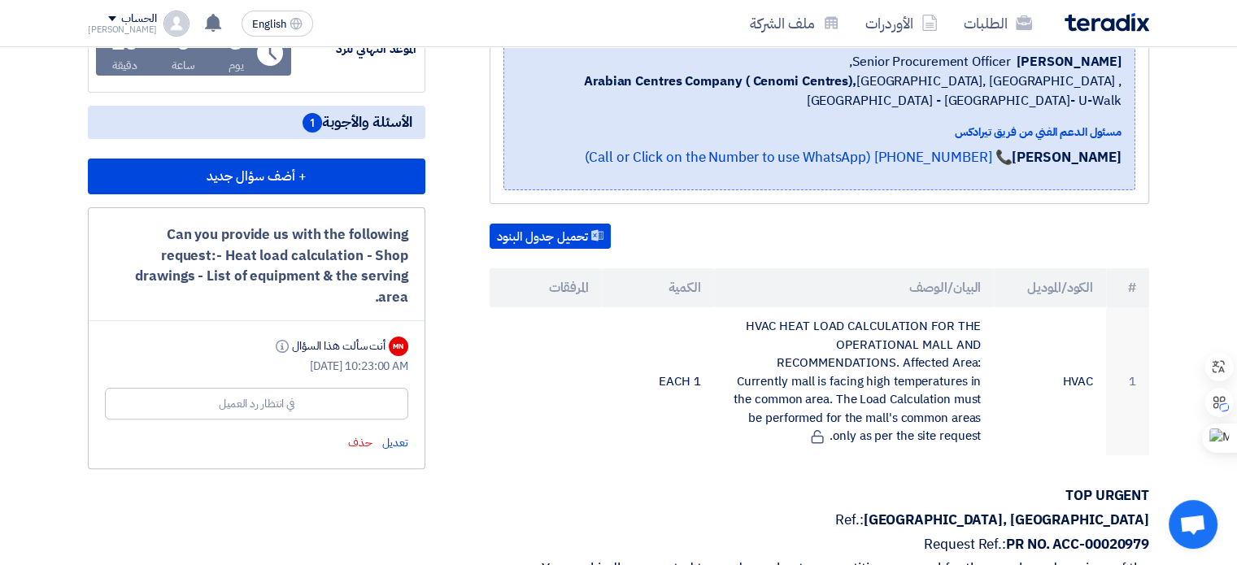
scroll to position [358, 0]
